Goal: Task Accomplishment & Management: Use online tool/utility

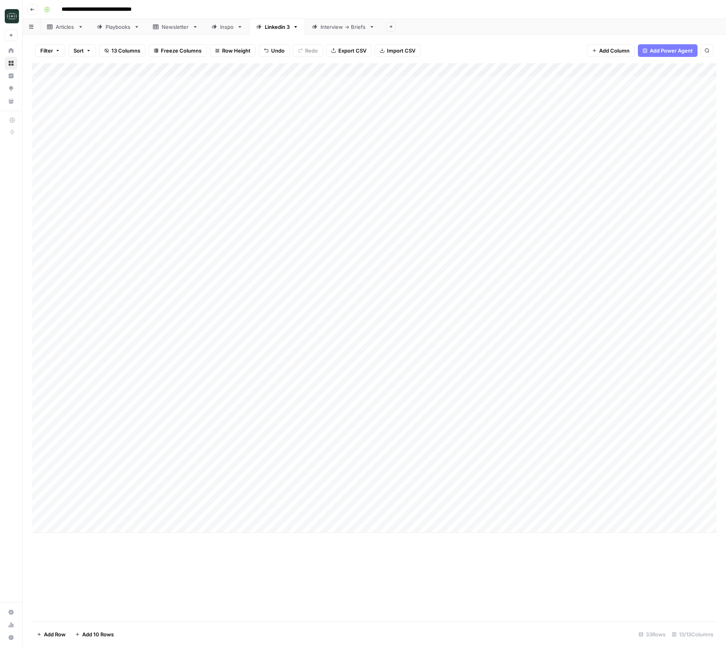
click at [34, 6] on button "Go back" at bounding box center [32, 9] width 10 height 10
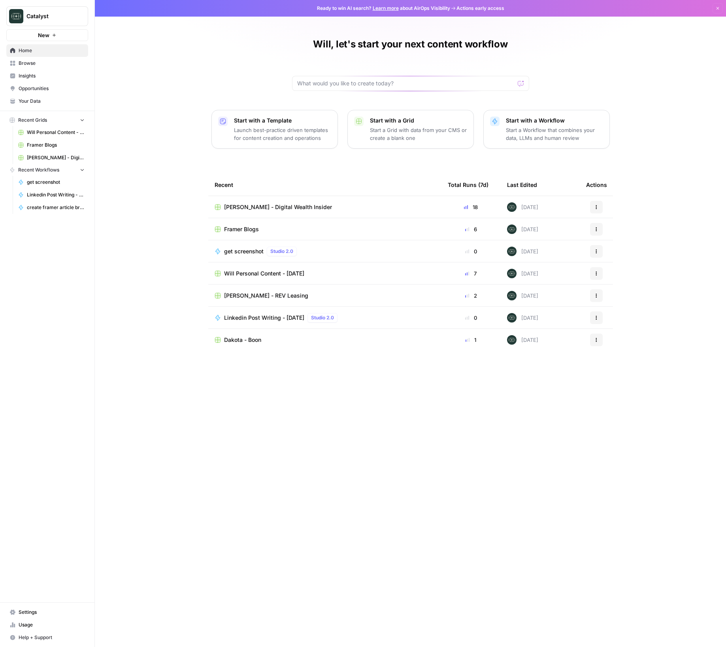
click at [38, 53] on span "Home" at bounding box center [52, 50] width 66 height 7
click at [40, 64] on span "Browse" at bounding box center [52, 63] width 66 height 7
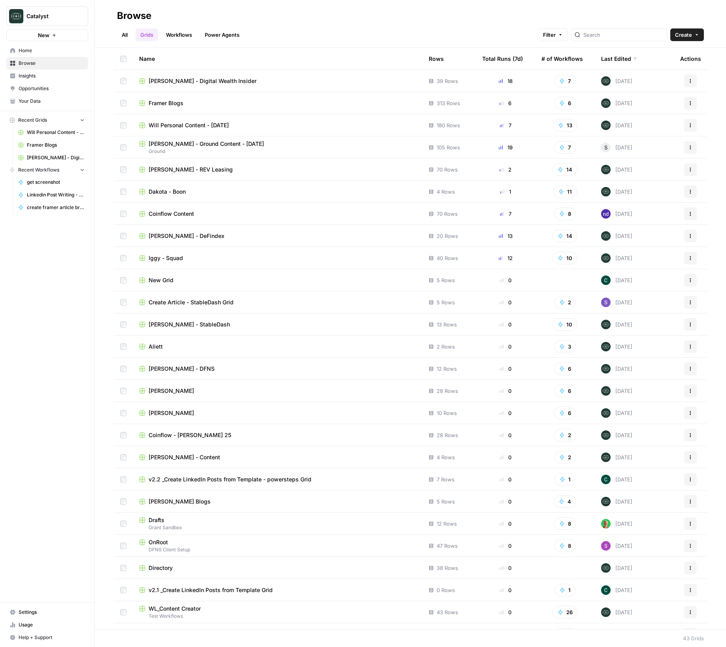
click at [35, 99] on span "Your Data" at bounding box center [52, 101] width 66 height 7
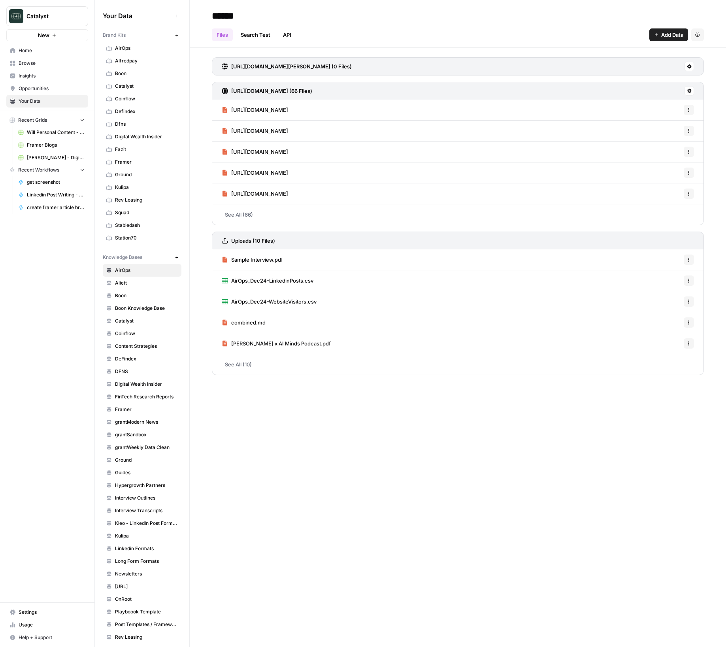
click at [126, 134] on span "Digital Wealth Insider" at bounding box center [146, 136] width 63 height 7
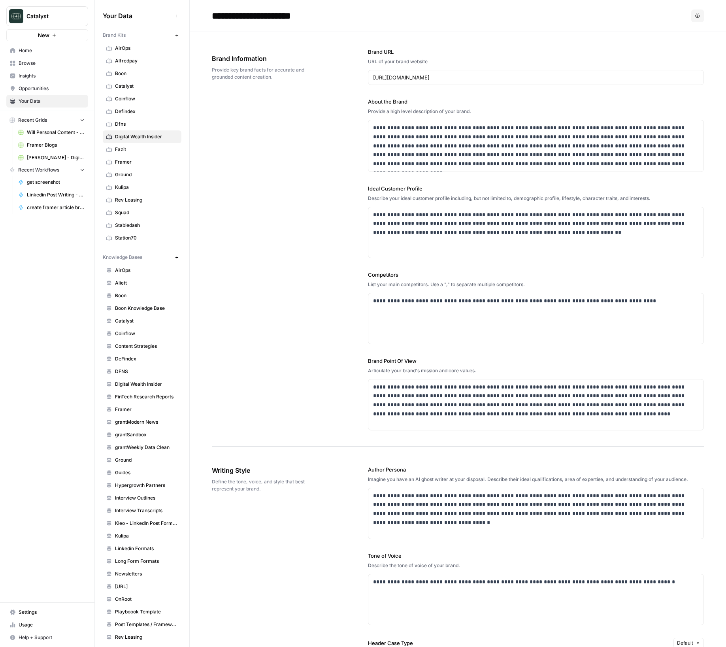
click at [146, 199] on span "Rev Leasing" at bounding box center [146, 200] width 63 height 7
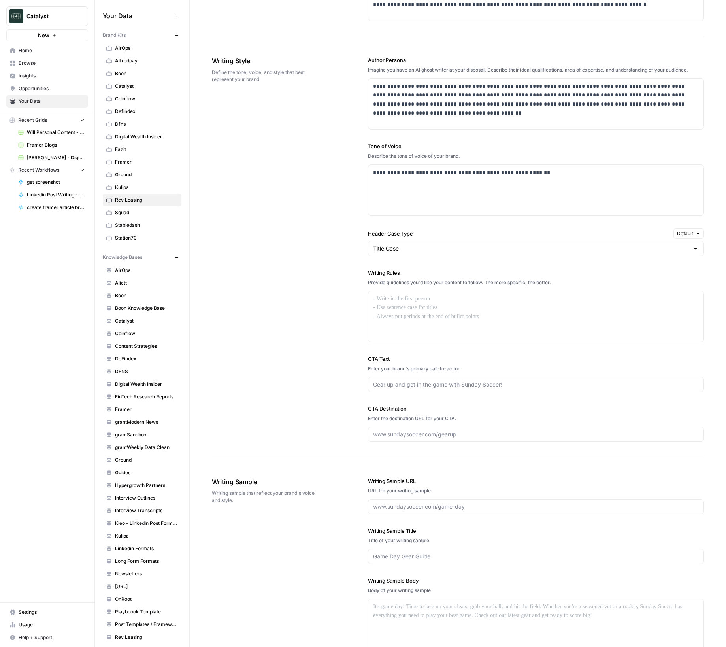
scroll to position [913, 0]
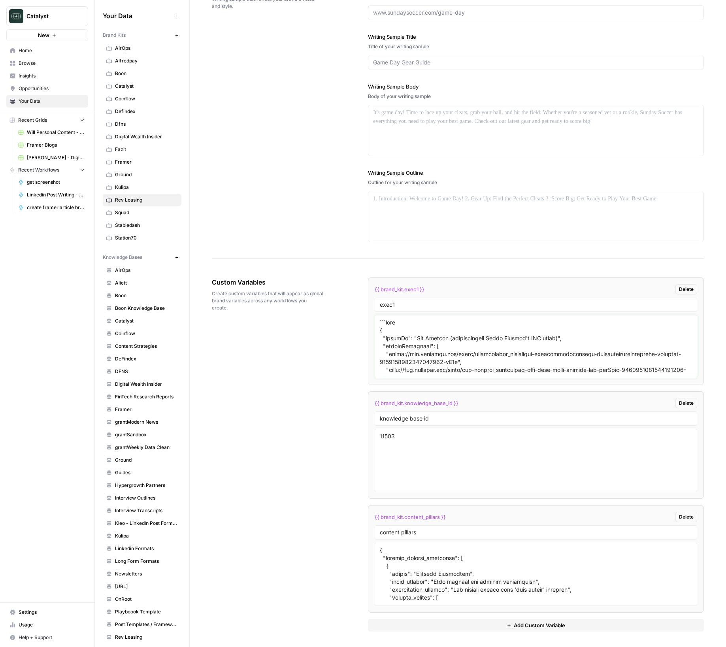
click at [415, 349] on textarea at bounding box center [536, 347] width 312 height 56
click at [306, 368] on div "Custom Variables Create custom variables that will appear as global brand varia…" at bounding box center [458, 455] width 492 height 386
click at [437, 337] on textarea "To enrich screen reader interactions, please activate Accessibility in Grammarl…" at bounding box center [536, 347] width 312 height 56
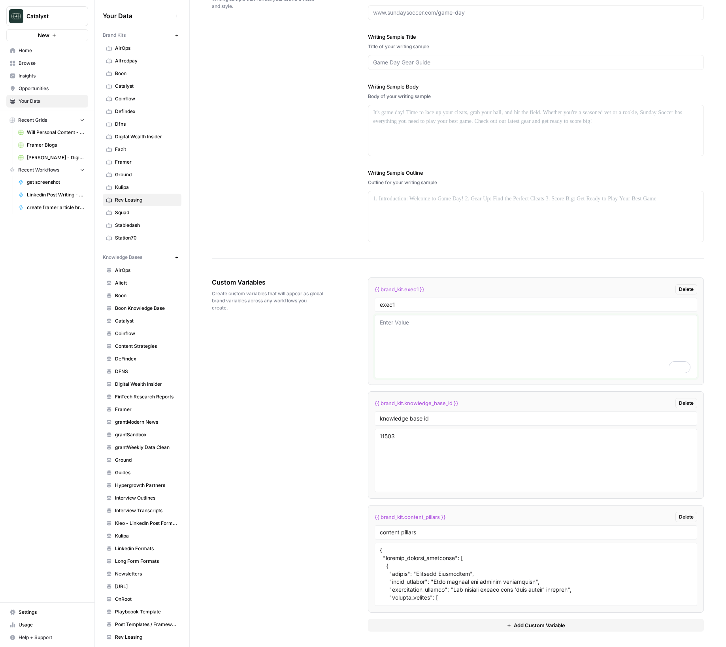
paste textarea "{ "loremIp": "Dol Sitamet (consecteturad Elits Doeiusm't INC utlab)", "etdoloRe…"
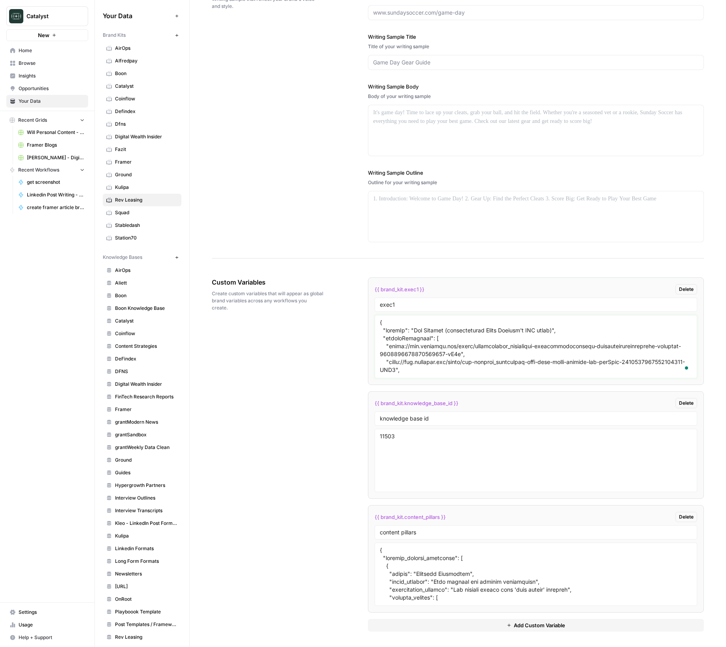
scroll to position [1786, 0]
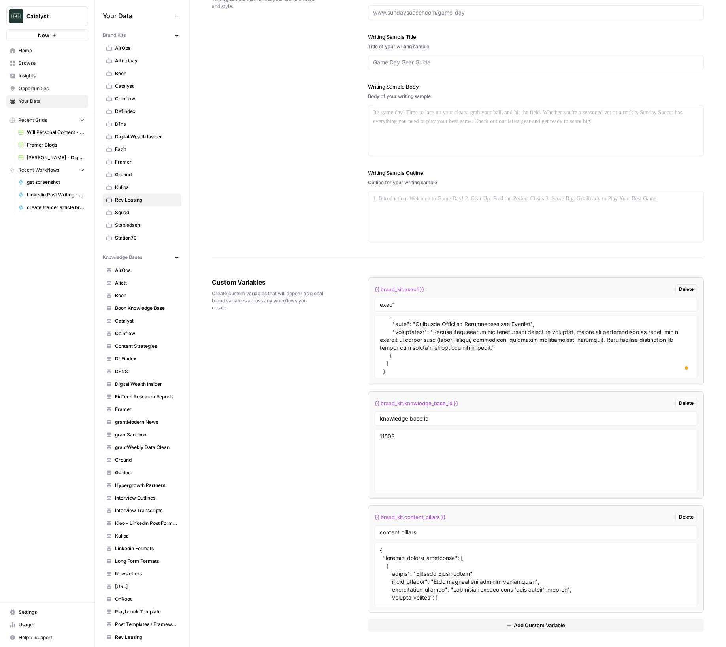
click at [271, 382] on div "Custom Variables Create custom variables that will appear as global brand varia…" at bounding box center [458, 455] width 492 height 386
click at [270, 381] on div "Custom Variables Create custom variables that will appear as global brand varia…" at bounding box center [458, 455] width 492 height 386
drag, startPoint x: 600, startPoint y: 332, endPoint x: 577, endPoint y: 332, distance: 22.5
click at [577, 332] on textarea "To enrich screen reader interactions, please activate Accessibility in Grammarl…" at bounding box center [536, 347] width 312 height 56
click at [455, 365] on textarea "To enrich screen reader interactions, please activate Accessibility in Grammarl…" at bounding box center [536, 347] width 312 height 56
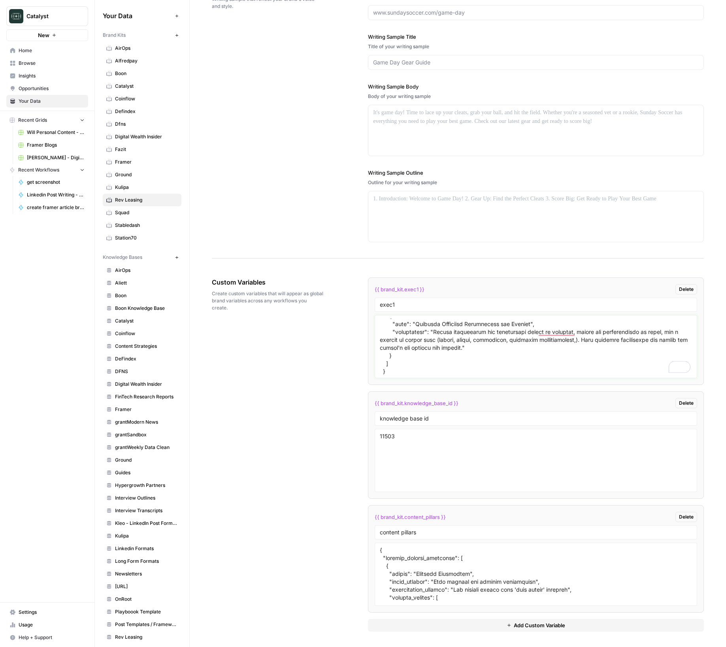
type textarea "{ "loremIp": "Dol Sitamet (consecteturad Elits Doeiusm't INC utlab)", "etdoloRe…"
click at [286, 376] on div "Custom Variables Create custom variables that will appear as global brand varia…" at bounding box center [458, 455] width 492 height 386
click at [137, 167] on link "Framer" at bounding box center [142, 162] width 79 height 13
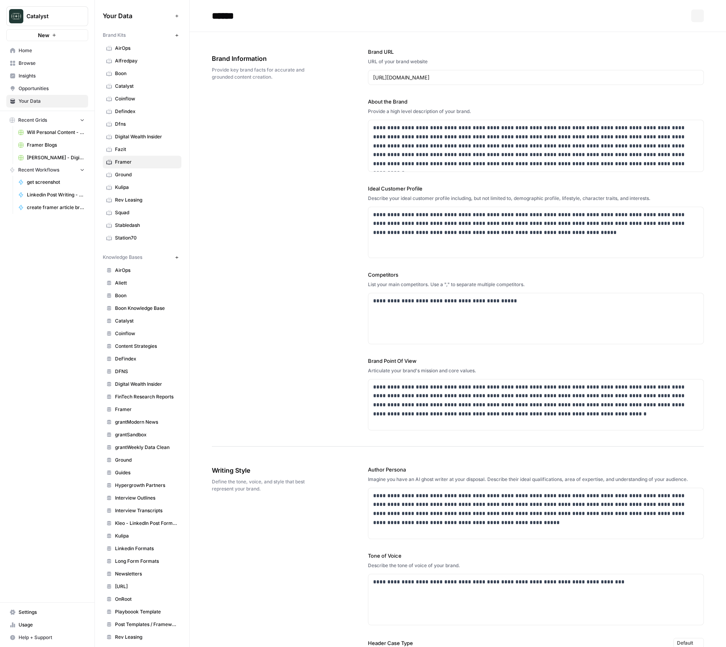
click at [140, 197] on span "Rev Leasing" at bounding box center [146, 200] width 63 height 7
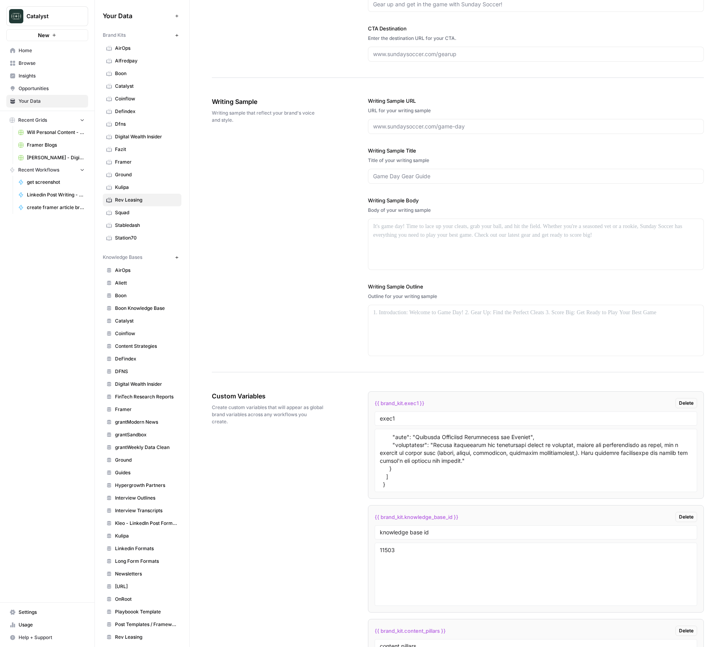
scroll to position [913, 0]
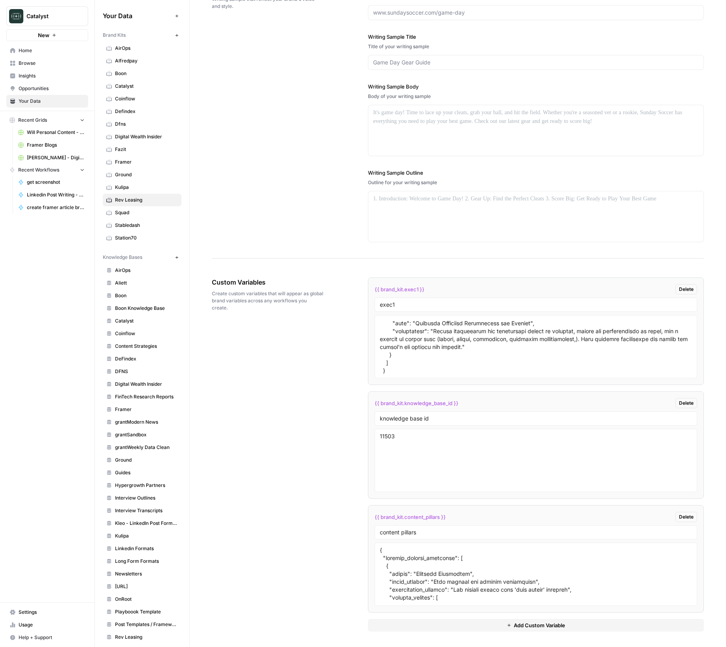
click at [319, 417] on div "Custom Variables Create custom variables that will appear as global brand varia…" at bounding box center [458, 455] width 492 height 386
click at [52, 53] on span "Home" at bounding box center [52, 50] width 66 height 7
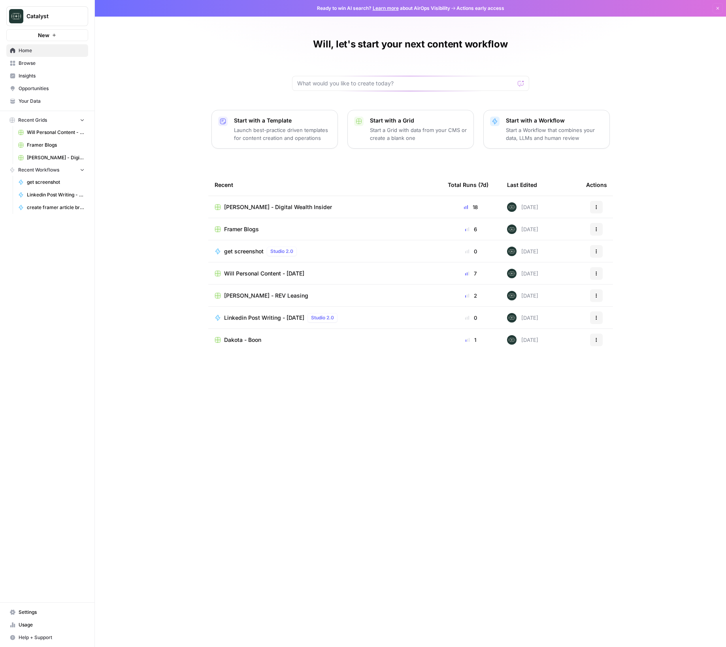
click at [232, 297] on span "[PERSON_NAME] - REV Leasing" at bounding box center [266, 296] width 84 height 8
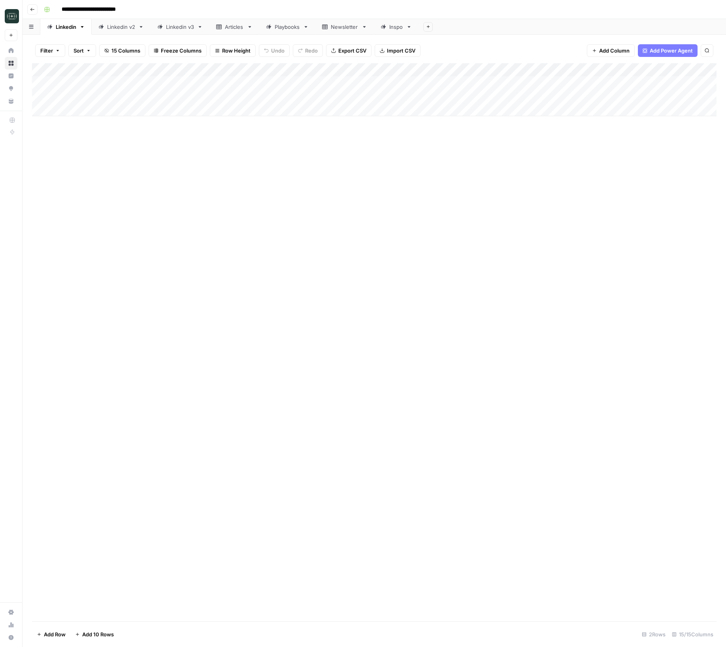
click at [177, 29] on div "Linkedin v3" at bounding box center [180, 27] width 28 height 8
click at [491, 603] on div "Add Column" at bounding box center [374, 342] width 685 height 558
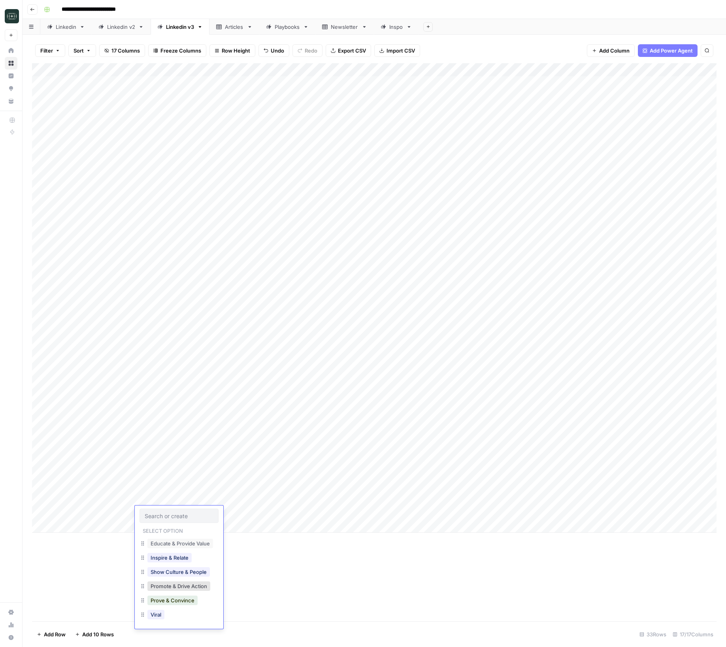
click at [392, 575] on div "Add Column" at bounding box center [374, 342] width 685 height 558
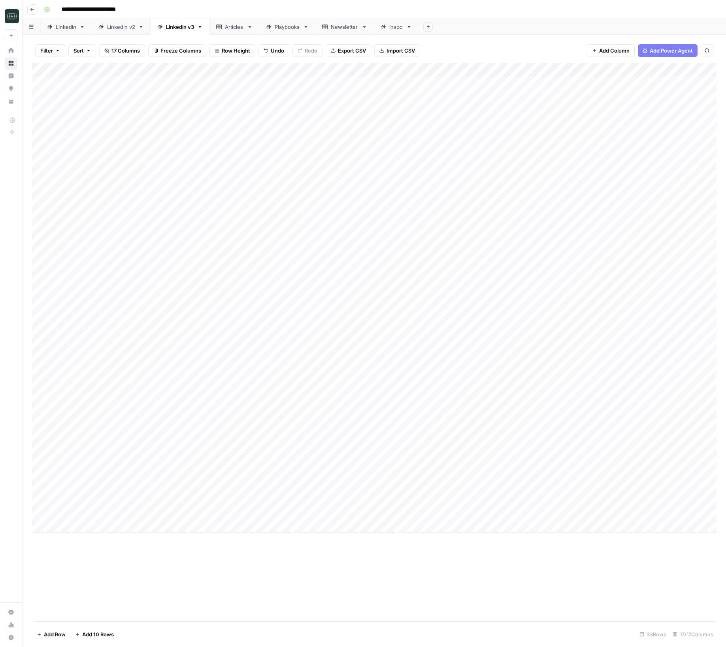
click at [392, 575] on div "Add Column" at bounding box center [374, 342] width 685 height 558
click at [162, 516] on div "Add Column" at bounding box center [374, 298] width 685 height 470
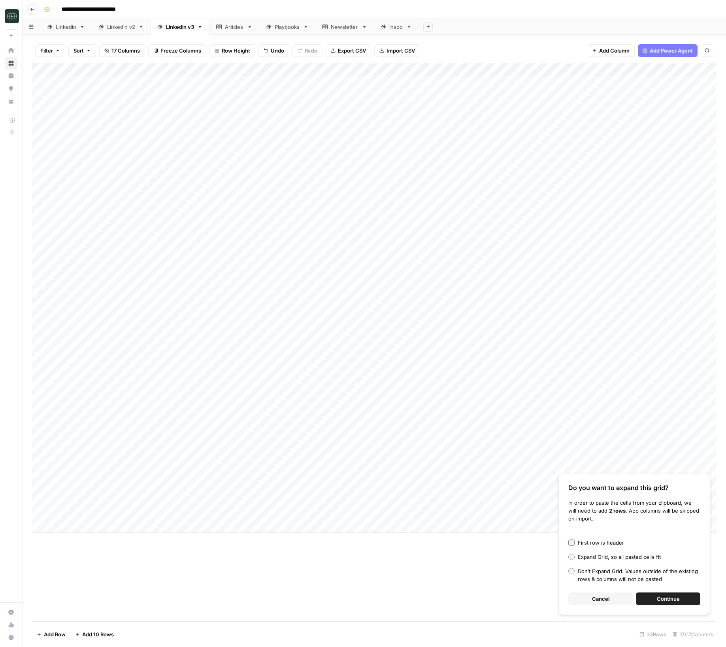
click at [240, 513] on div "Add Column" at bounding box center [374, 298] width 685 height 470
click at [240, 513] on textarea at bounding box center [261, 513] width 242 height 11
type textarea "**********"
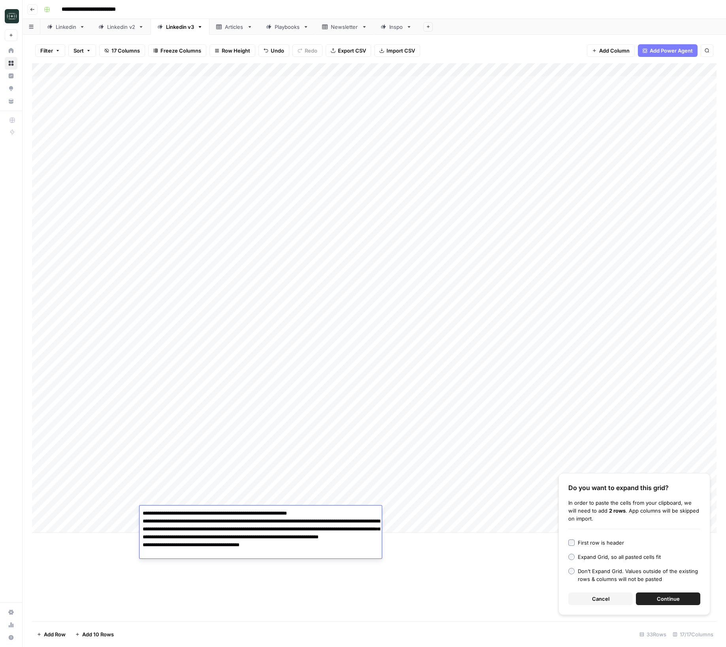
drag, startPoint x: 446, startPoint y: 607, endPoint x: 452, endPoint y: 600, distance: 9.6
click at [448, 605] on div "Add Column Do you want to expand this grid? In order to paste the cells from yo…" at bounding box center [374, 342] width 685 height 558
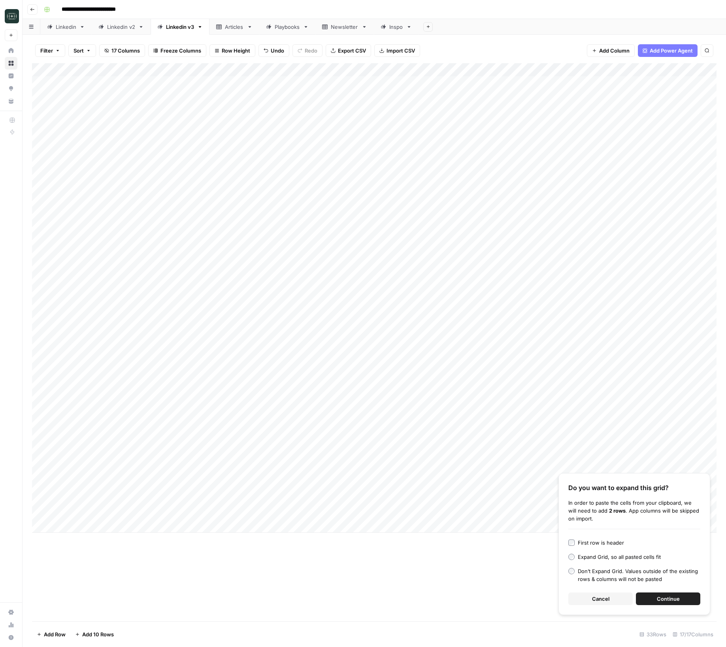
click at [617, 592] on div "Do you want to expand this grid? In order to paste the cells from your clipboar…" at bounding box center [635, 544] width 152 height 142
click at [603, 601] on span "Cancel" at bounding box center [600, 599] width 17 height 8
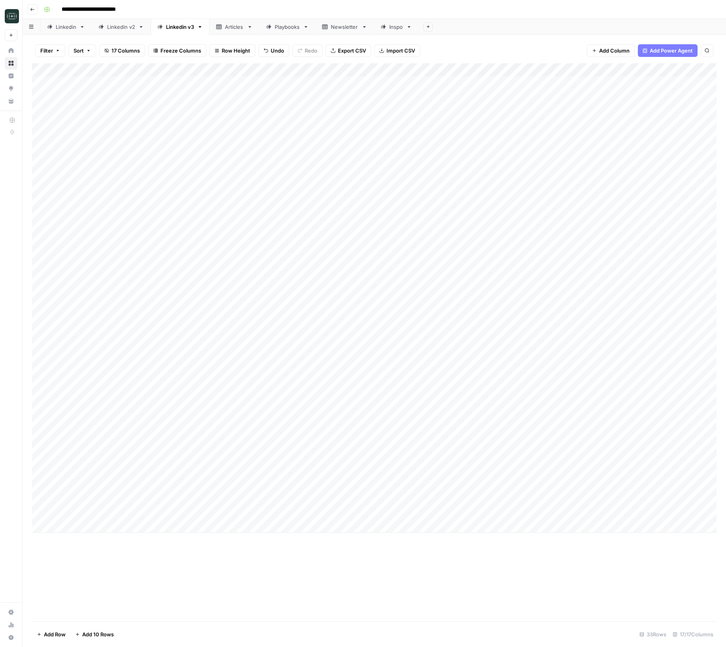
click at [496, 520] on div "Add Column" at bounding box center [374, 298] width 685 height 470
click at [487, 514] on div "Add Column" at bounding box center [374, 298] width 685 height 470
drag, startPoint x: 487, startPoint y: 555, endPoint x: 511, endPoint y: 512, distance: 49.5
click at [487, 555] on button "Medium ( 120-200 words)" at bounding box center [490, 557] width 70 height 9
click at [544, 508] on div "Add Column" at bounding box center [374, 298] width 685 height 470
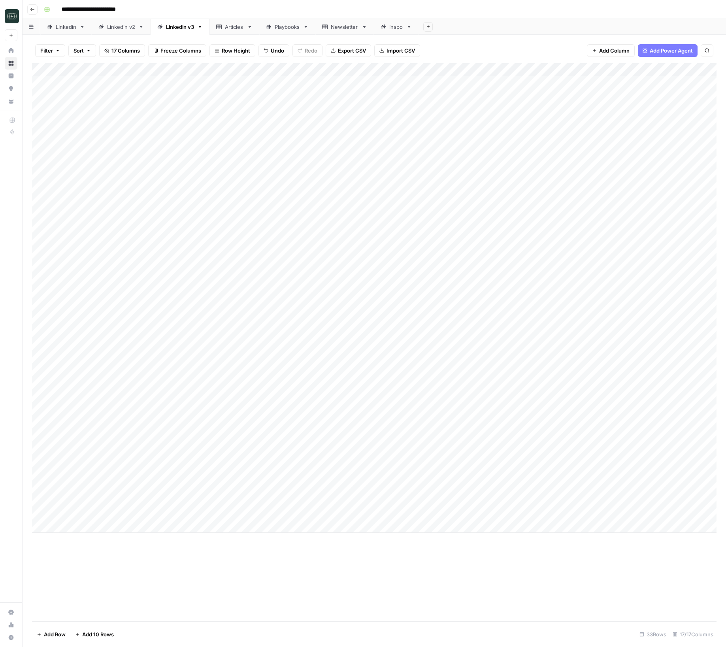
scroll to position [0, 17]
click at [673, 514] on div "Add Column" at bounding box center [374, 298] width 685 height 470
